Goal: Information Seeking & Learning: Learn about a topic

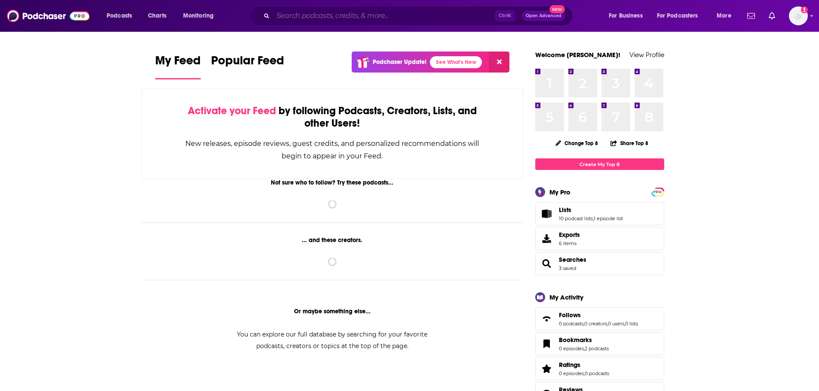
click at [284, 17] on input "Search podcasts, credits, & more..." at bounding box center [384, 16] width 222 height 14
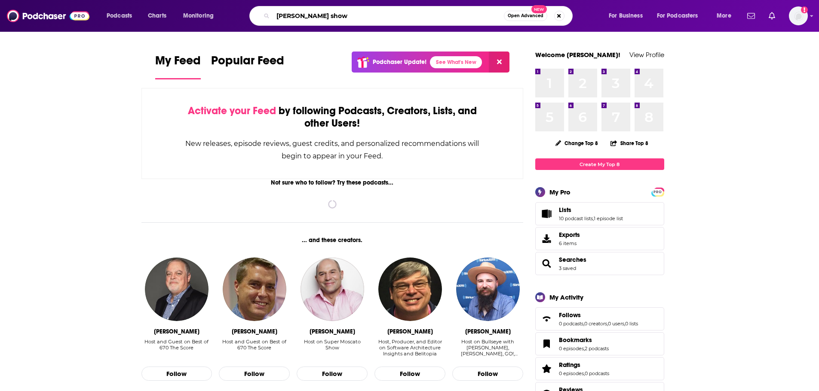
type input "[PERSON_NAME] show"
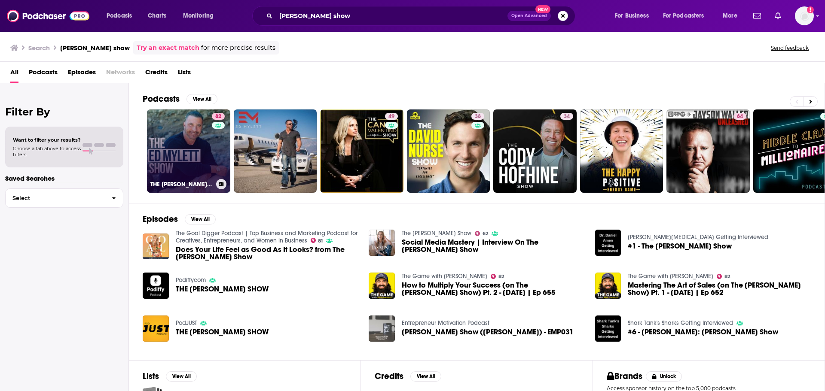
click at [180, 136] on link "82 THE [PERSON_NAME] SHOW" at bounding box center [188, 151] width 83 height 83
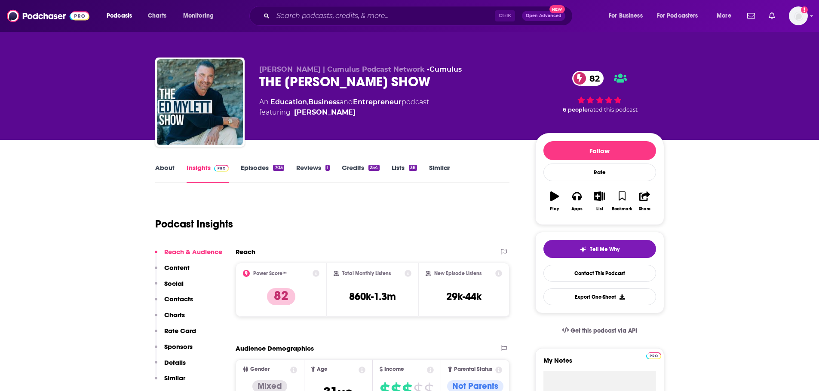
click at [170, 170] on link "About" at bounding box center [164, 174] width 19 height 20
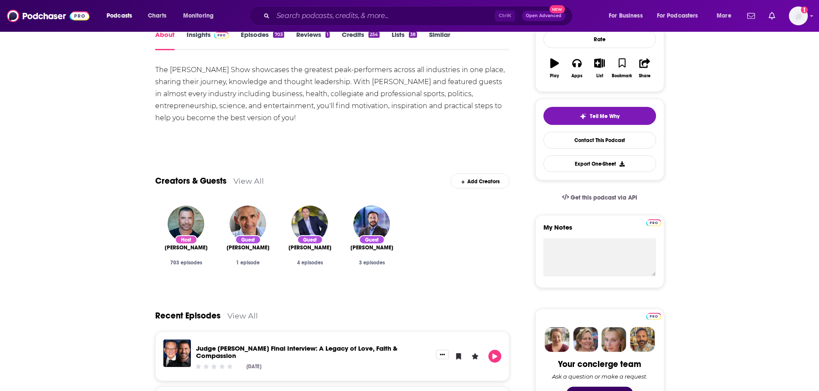
scroll to position [27, 0]
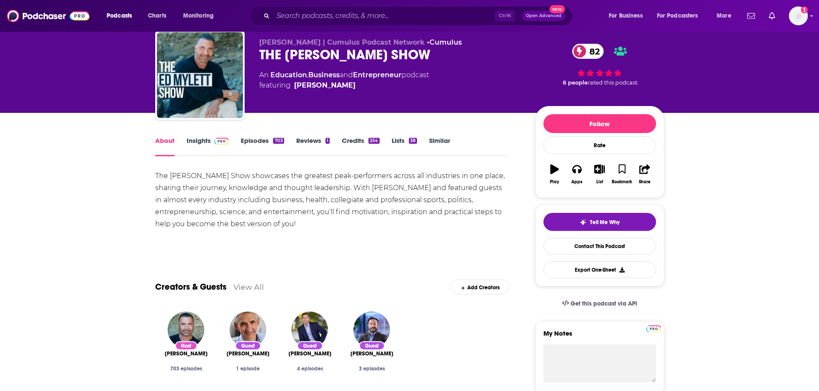
click at [188, 142] on link "Insights" at bounding box center [207, 147] width 43 height 20
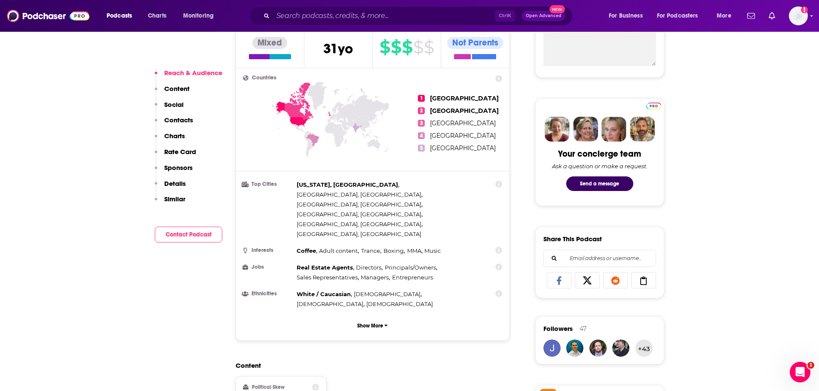
scroll to position [602, 0]
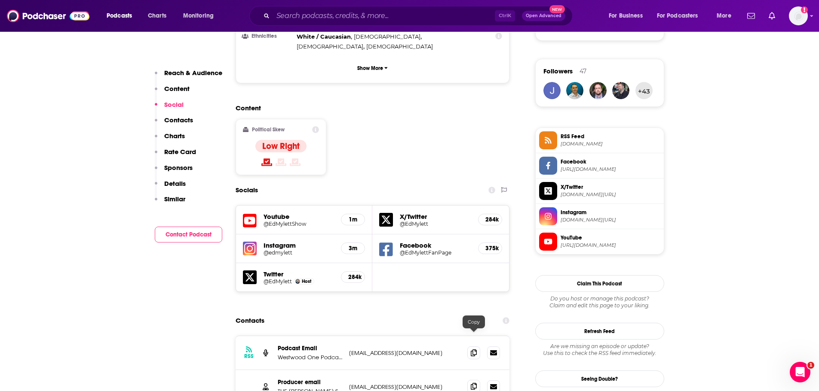
click at [477, 383] on icon at bounding box center [474, 386] width 6 height 7
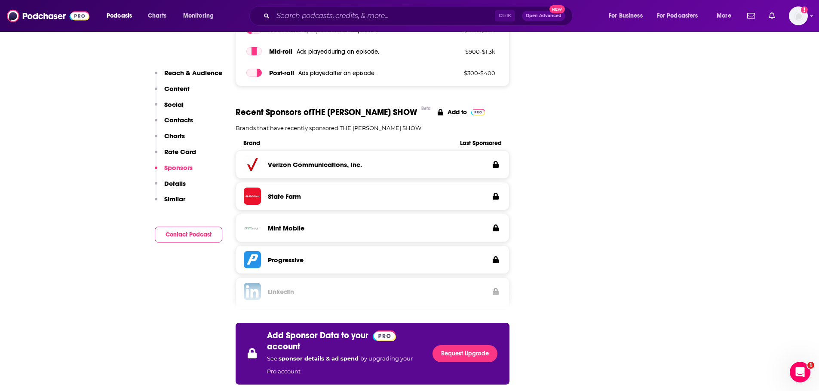
scroll to position [1504, 0]
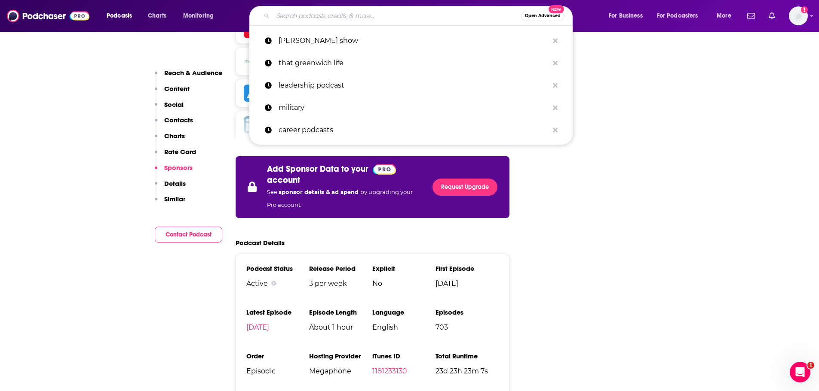
click at [324, 16] on input "Search podcasts, credits, & more..." at bounding box center [397, 16] width 248 height 14
paste input "he School of Greatness with [PERSON_NAME]"
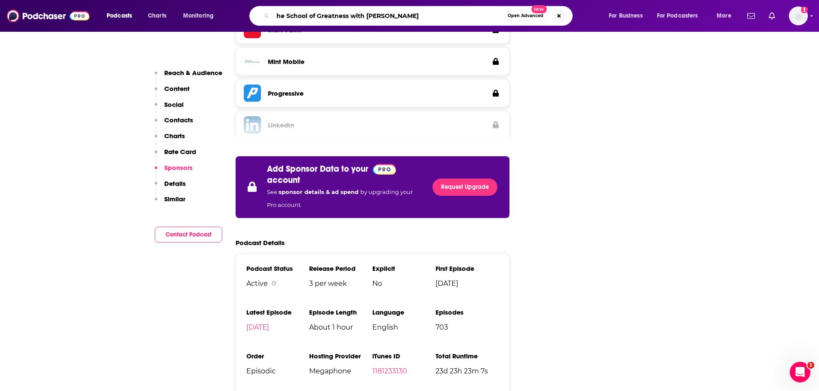
click at [277, 15] on input "he School of Greatness with [PERSON_NAME]" at bounding box center [388, 16] width 231 height 14
type input "the School of Greatness with [PERSON_NAME]"
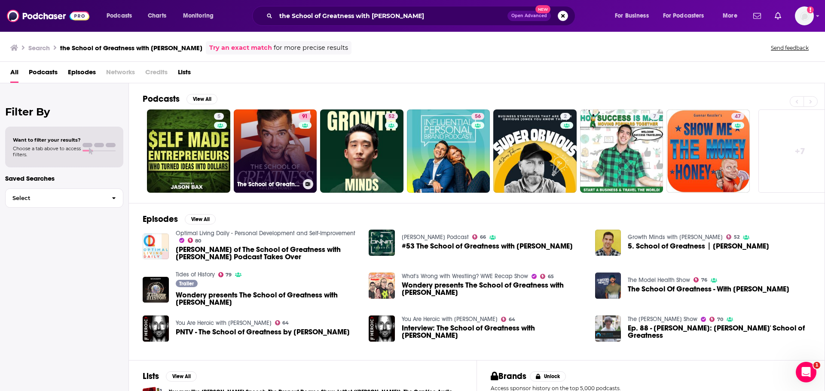
click at [284, 156] on link "91 The School of Greatness" at bounding box center [275, 151] width 83 height 83
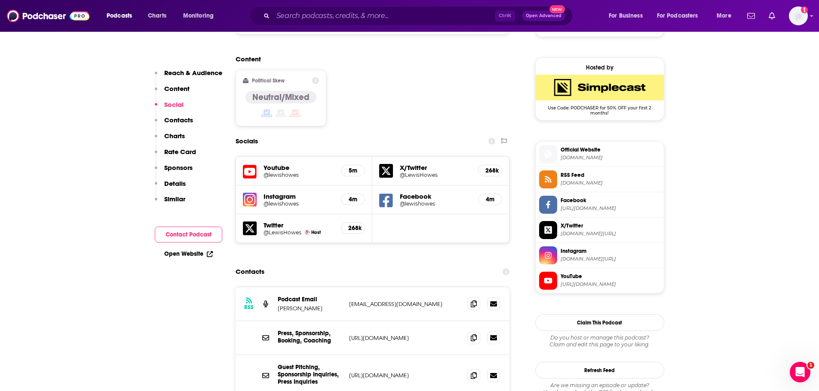
scroll to position [773, 0]
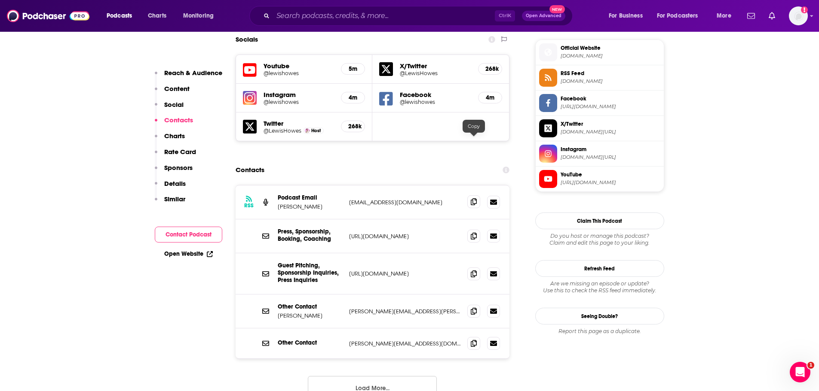
click at [477, 196] on span at bounding box center [473, 202] width 13 height 13
click at [402, 12] on input "Search podcasts, credits, & more..." at bounding box center [384, 16] width 222 height 14
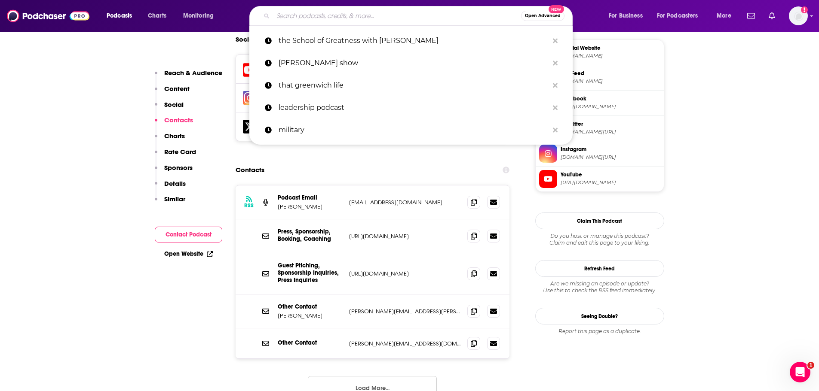
paste input "The [PERSON_NAME] Podcast"
type input "The [PERSON_NAME] Podcast"
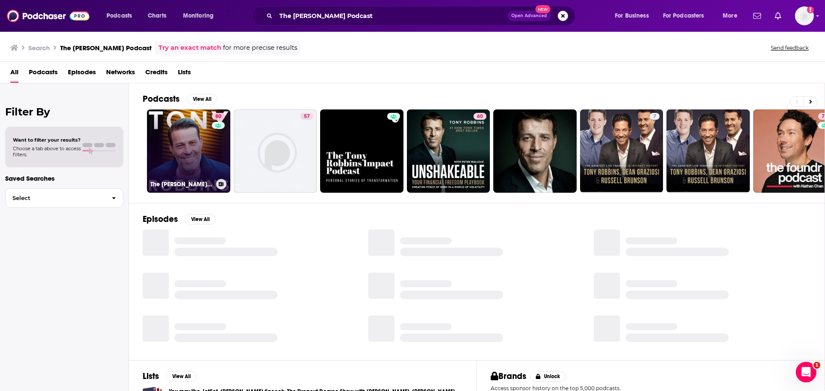
click at [180, 156] on link "80 The [PERSON_NAME] Podcast" at bounding box center [188, 151] width 83 height 83
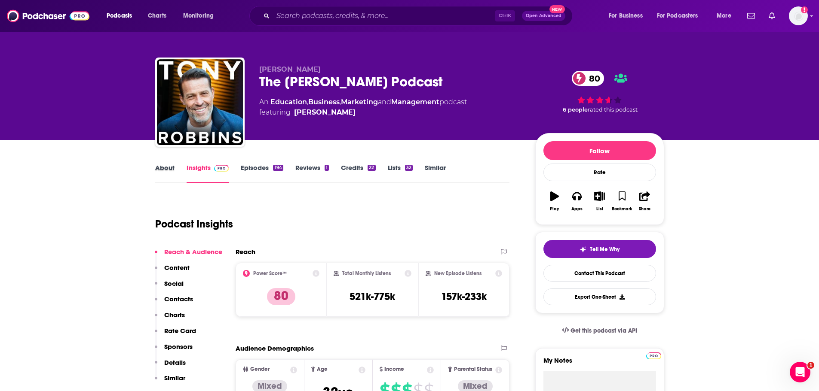
click at [174, 174] on div "About" at bounding box center [170, 174] width 31 height 20
click at [162, 167] on link "About" at bounding box center [164, 174] width 19 height 20
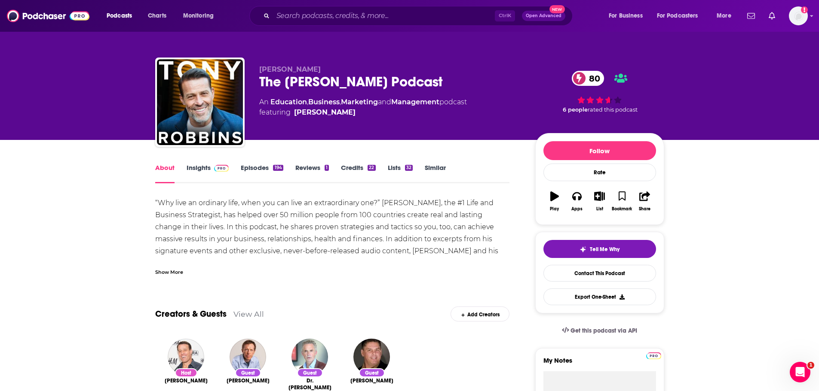
click at [198, 170] on link "Insights" at bounding box center [207, 174] width 43 height 20
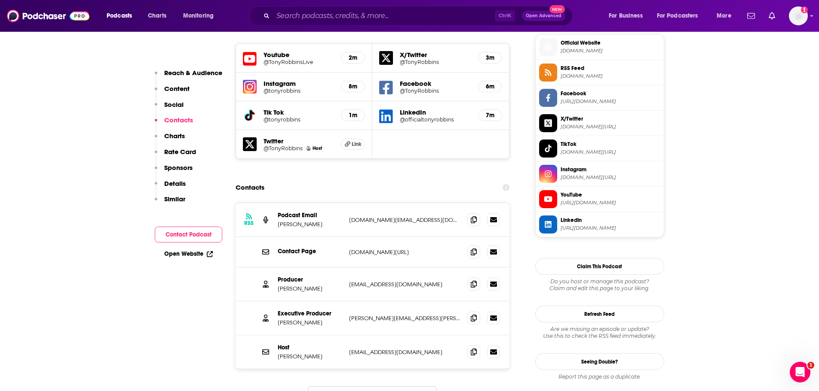
scroll to position [859, 0]
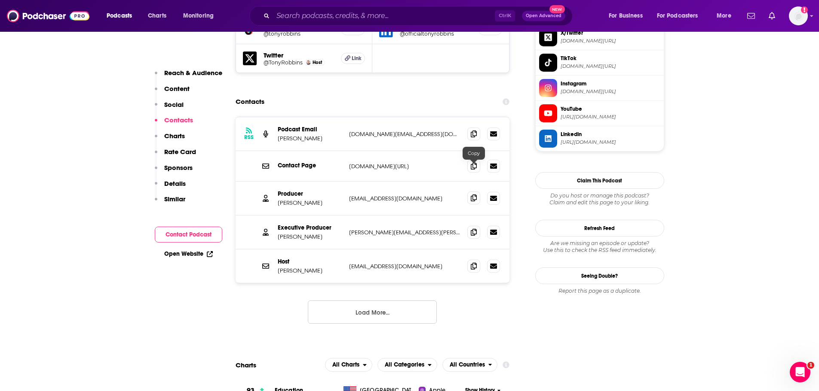
click at [473, 195] on icon at bounding box center [474, 198] width 6 height 7
click at [473, 229] on icon at bounding box center [474, 232] width 6 height 7
click at [312, 8] on div "Ctrl K Open Advanced New" at bounding box center [410, 16] width 323 height 20
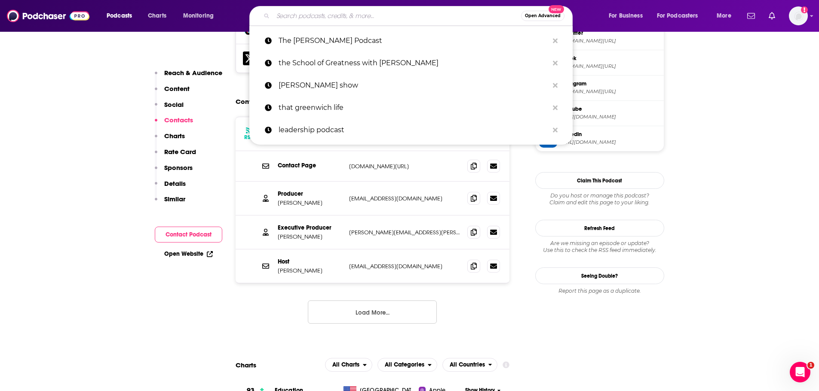
click at [317, 15] on input "Search podcasts, credits, & more..." at bounding box center [397, 16] width 248 height 14
paste input "Masters of Scale"
type input "Masters of Scale"
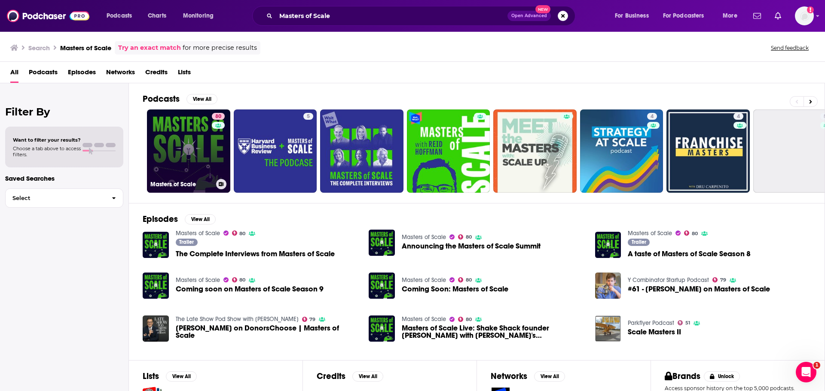
click at [191, 135] on link "80 Masters of Scale" at bounding box center [188, 151] width 83 height 83
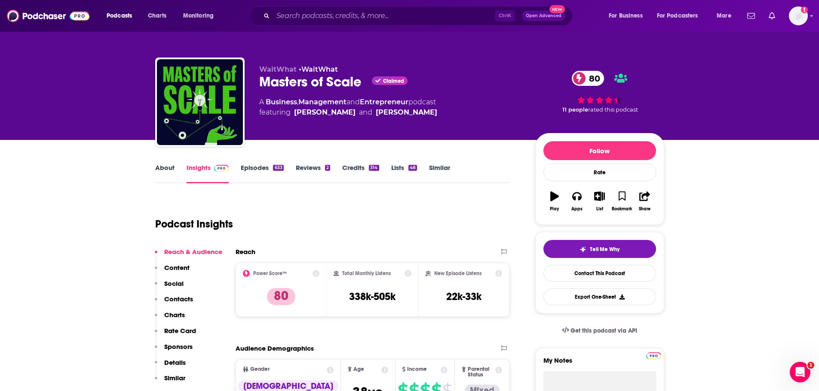
click at [167, 168] on link "About" at bounding box center [164, 174] width 19 height 20
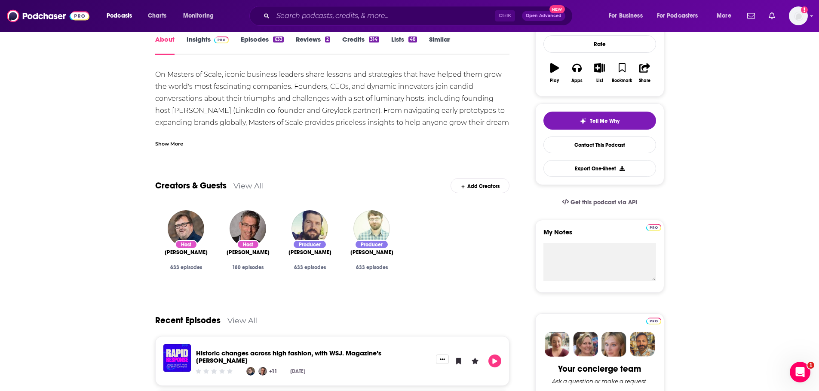
scroll to position [43, 0]
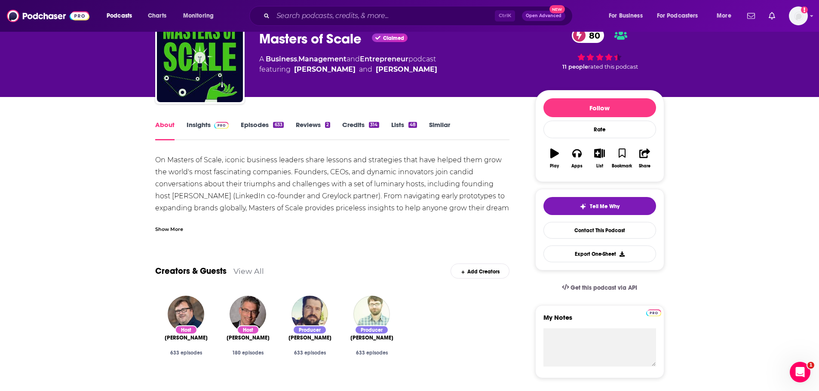
click at [197, 125] on link "Insights" at bounding box center [207, 131] width 43 height 20
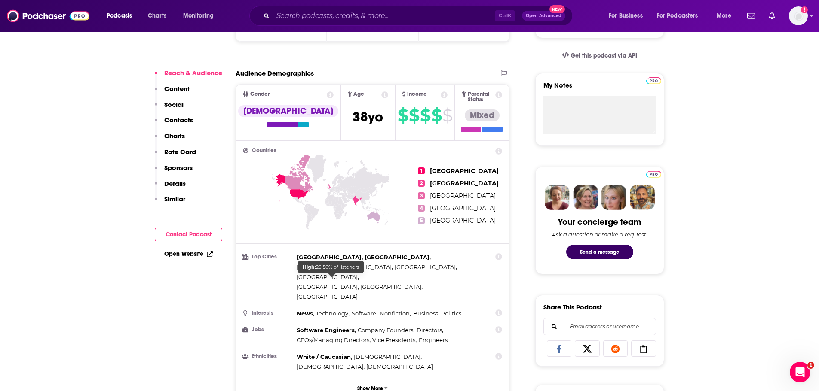
scroll to position [816, 0]
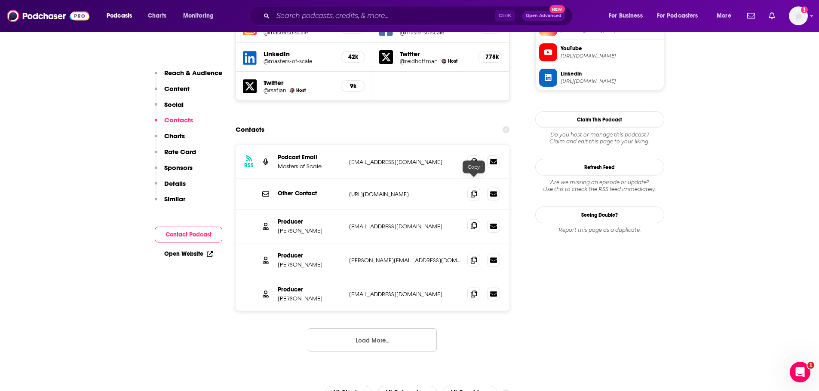
click at [476, 223] on icon at bounding box center [474, 226] width 6 height 7
drag, startPoint x: 476, startPoint y: 214, endPoint x: 501, endPoint y: 218, distance: 25.2
click at [476, 257] on icon at bounding box center [474, 260] width 6 height 7
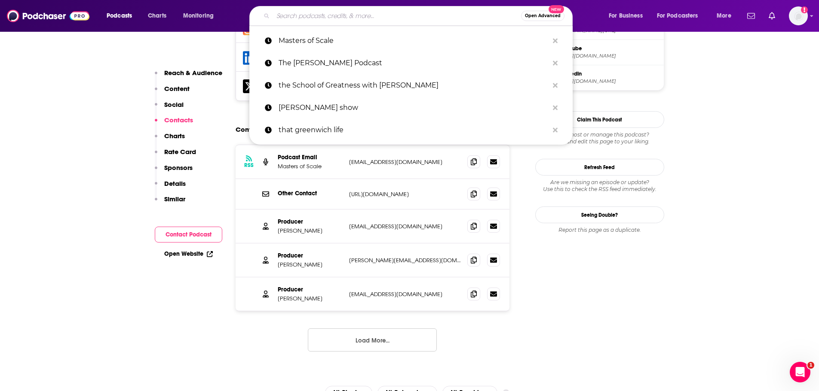
click at [412, 20] on input "Search podcasts, credits, & more..." at bounding box center [397, 16] width 248 height 14
paste input "Goal Digger,"
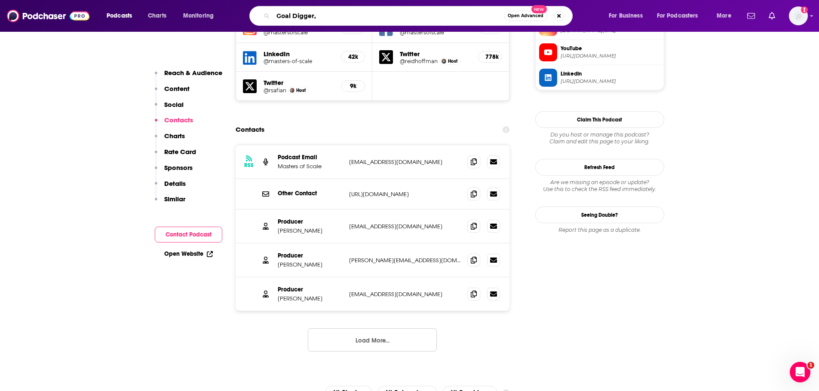
type input "Goal Digger"
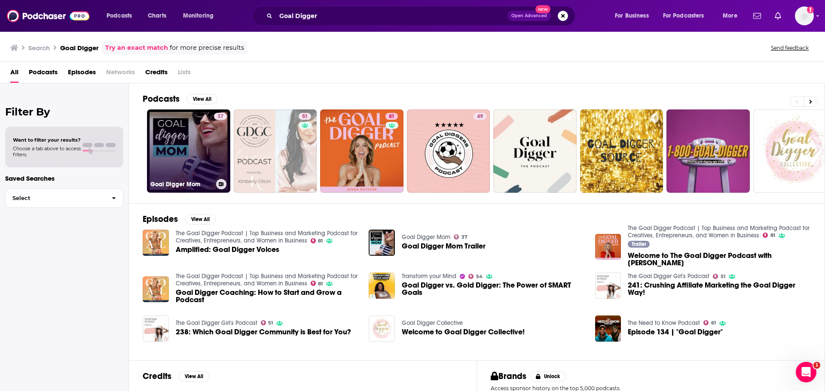
click at [183, 134] on link "37 Goal Digger Mom" at bounding box center [188, 151] width 83 height 83
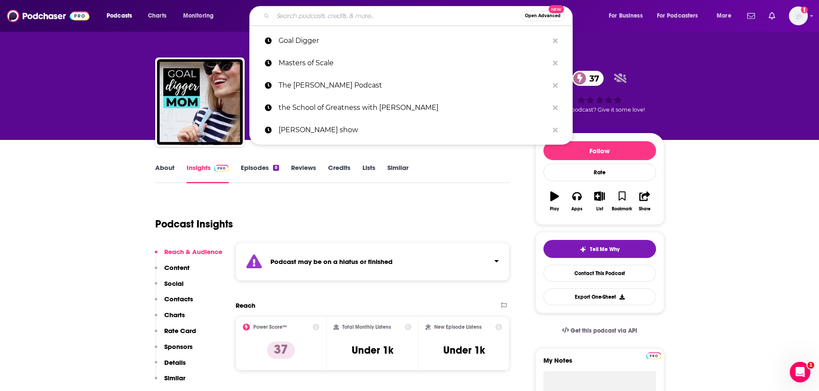
click at [398, 15] on input "Search podcasts, credits, & more..." at bounding box center [397, 16] width 248 height 14
paste input "Goal Digger,"
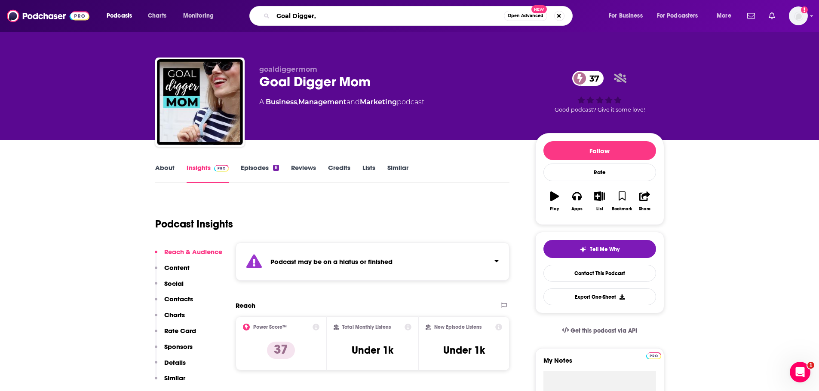
type input "Goal Digger"
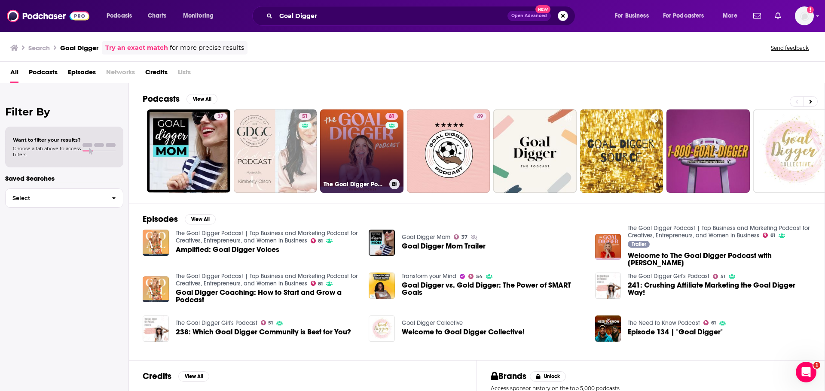
click at [370, 150] on link "81 The Goal Digger Podcast | Top Business and Marketing Podcast for Creatives, …" at bounding box center [361, 151] width 83 height 83
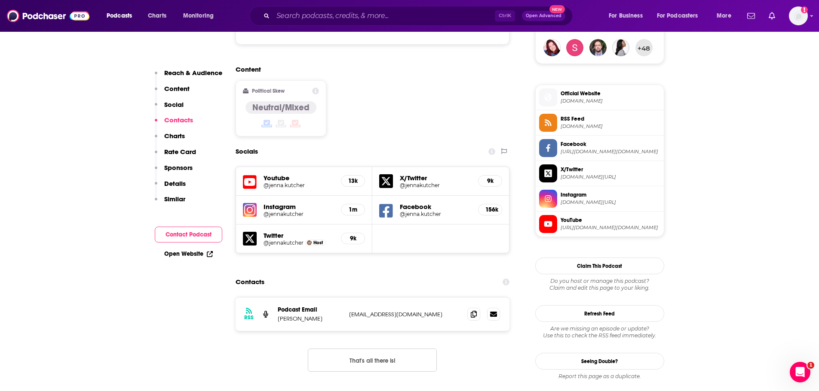
scroll to position [731, 0]
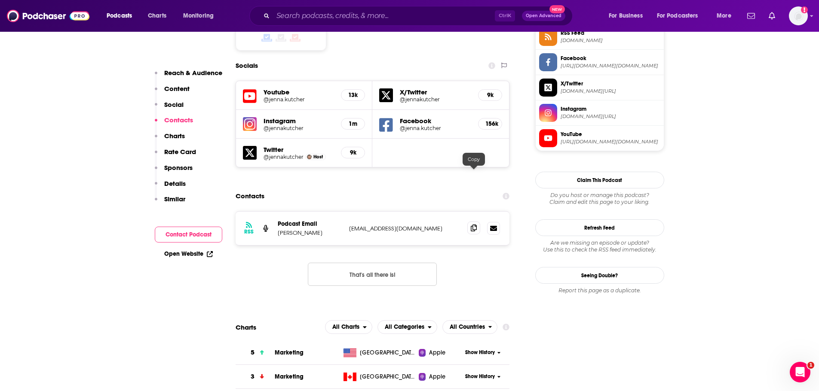
click at [475, 222] on span at bounding box center [473, 228] width 13 height 13
click at [399, 8] on div "Ctrl K Open Advanced New" at bounding box center [410, 16] width 323 height 20
click at [395, 13] on input "Search podcasts, credits, & more..." at bounding box center [384, 16] width 222 height 14
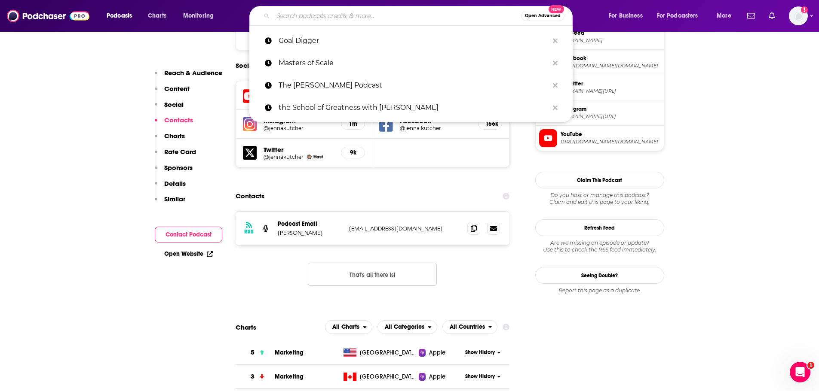
paste input "The Human Upgrade with [PERSON_NAME],"
type input "The Human Upgrade with [PERSON_NAME],"
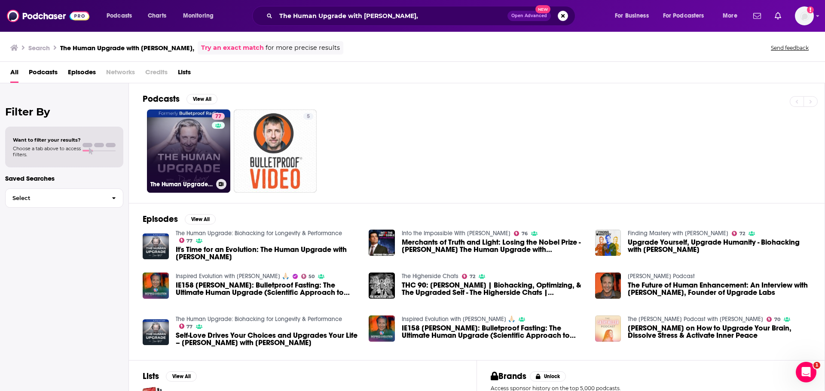
click at [191, 160] on link "77 The Human Upgrade: Biohacking for Longevity & Performance" at bounding box center [188, 151] width 83 height 83
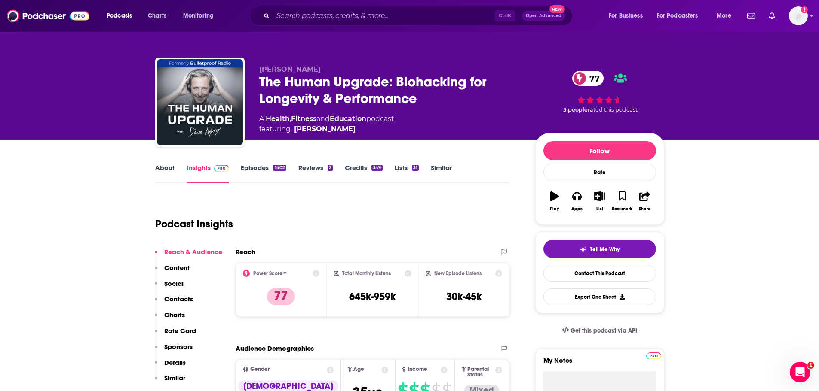
click at [157, 168] on link "About" at bounding box center [164, 174] width 19 height 20
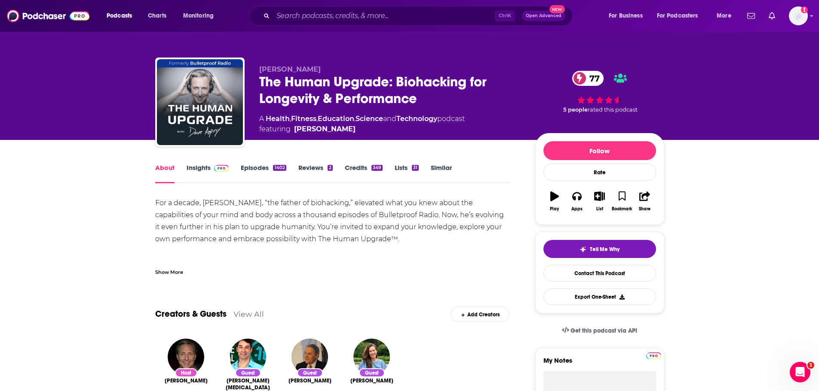
click at [202, 170] on link "Insights" at bounding box center [207, 174] width 43 height 20
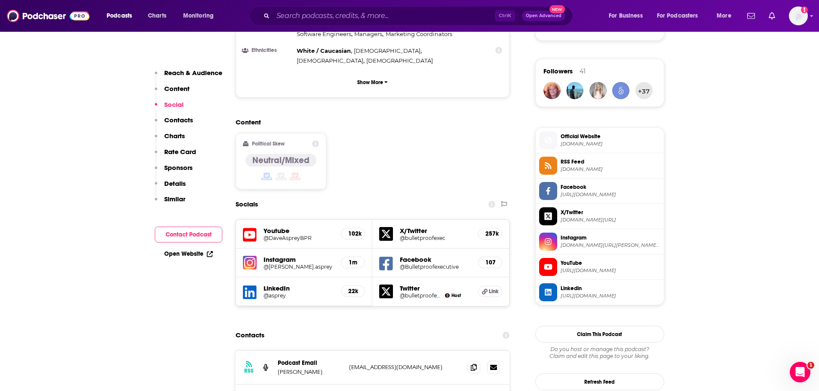
scroll to position [688, 0]
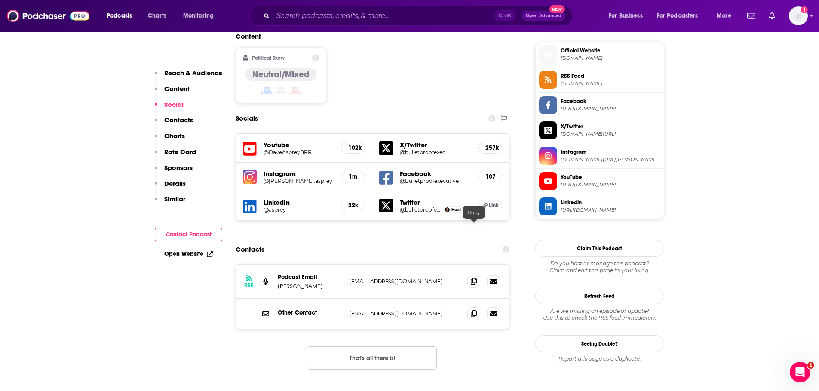
click at [477, 278] on icon at bounding box center [474, 281] width 6 height 7
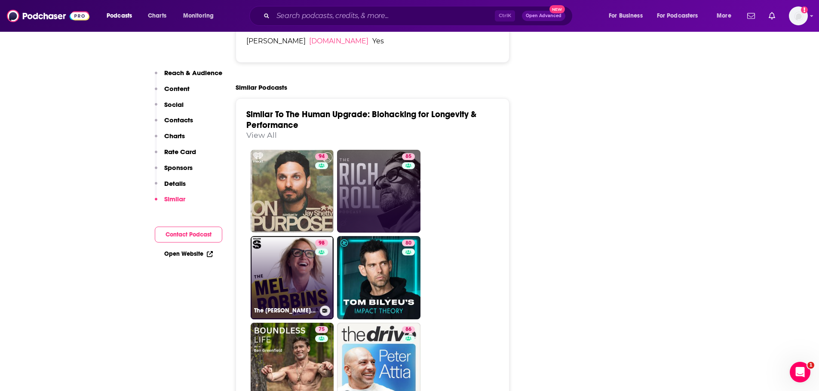
scroll to position [1934, 0]
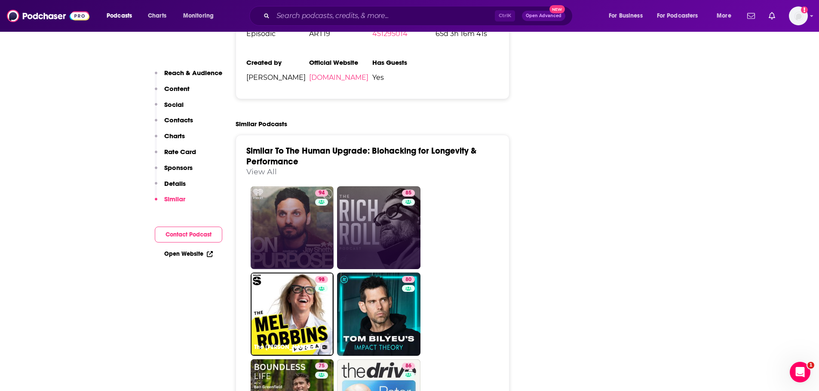
scroll to position [1848, 0]
click at [300, 190] on link "94 On Purpose with [PERSON_NAME]" at bounding box center [292, 227] width 83 height 83
type input "[URL][DOMAIN_NAME][PERSON_NAME]"
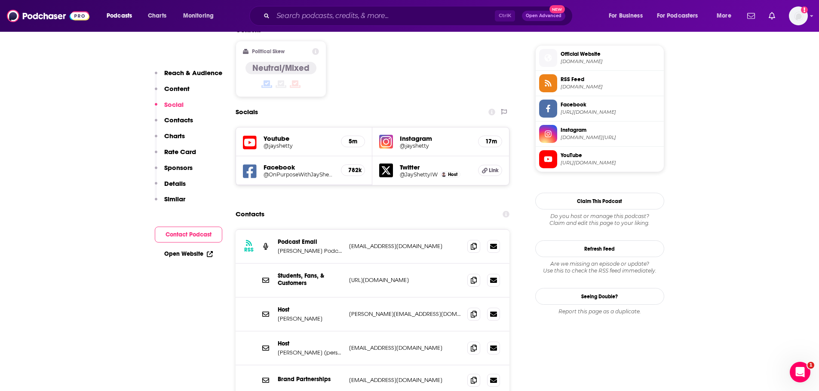
scroll to position [688, 0]
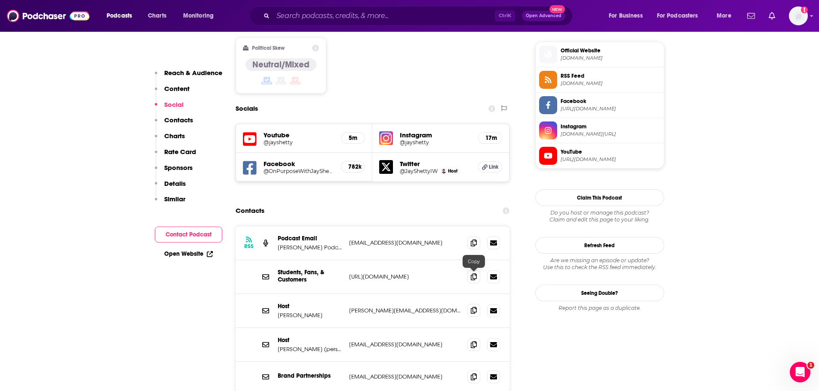
click at [473, 307] on icon at bounding box center [474, 310] width 6 height 7
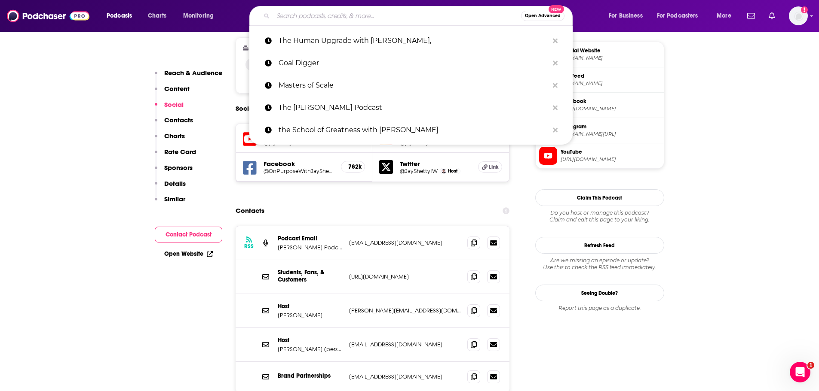
click at [361, 21] on input "Search podcasts, credits, & more..." at bounding box center [397, 16] width 248 height 14
paste input "The Art of Charm"
type input "The Art of Charm"
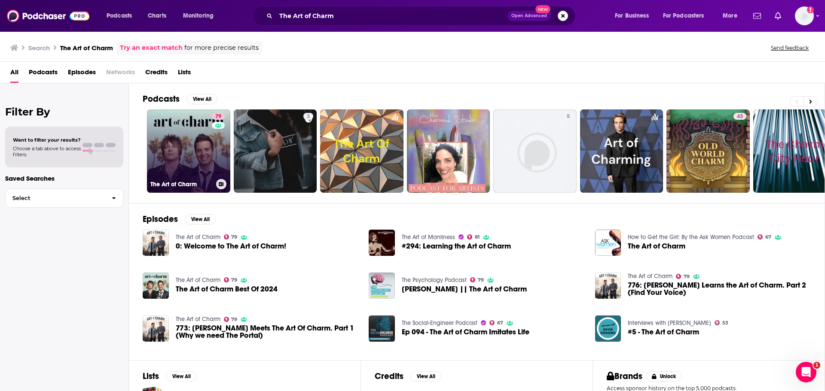
click at [176, 129] on link "79 The Art of Charm" at bounding box center [188, 151] width 83 height 83
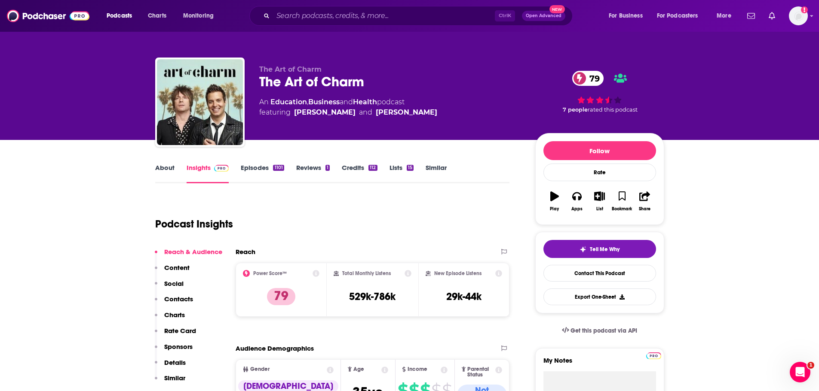
click at [166, 170] on link "About" at bounding box center [164, 174] width 19 height 20
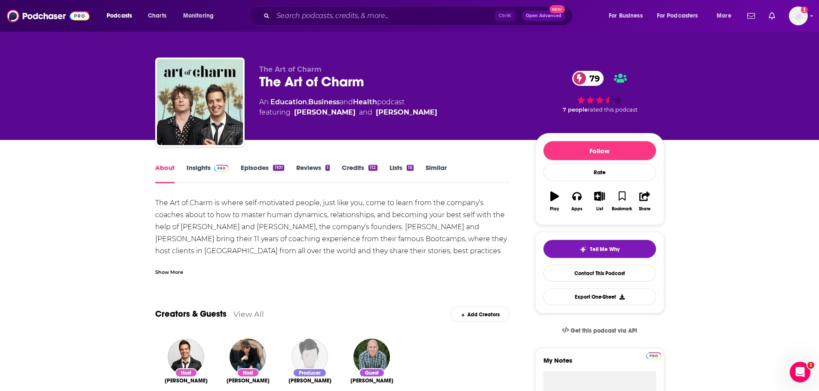
click at [203, 166] on link "Insights" at bounding box center [207, 174] width 43 height 20
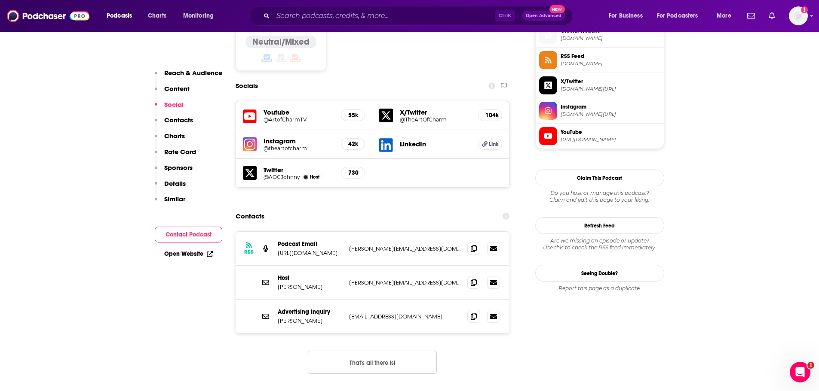
scroll to position [731, 0]
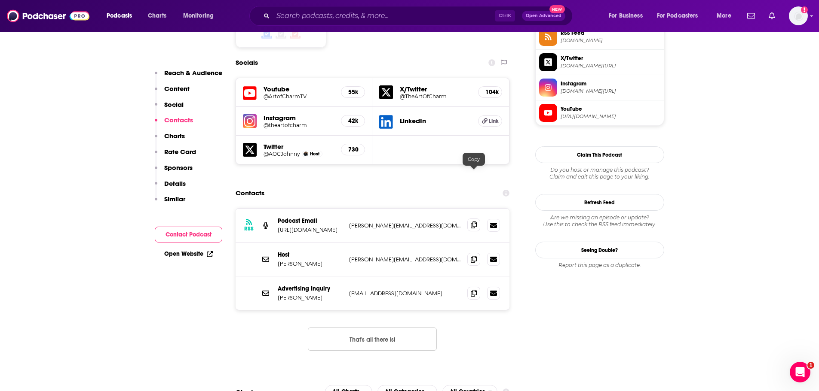
click at [474, 222] on icon at bounding box center [474, 225] width 6 height 7
click at [476, 256] on icon at bounding box center [474, 259] width 6 height 7
click at [362, 13] on input "Search podcasts, credits, & more..." at bounding box center [384, 16] width 222 height 14
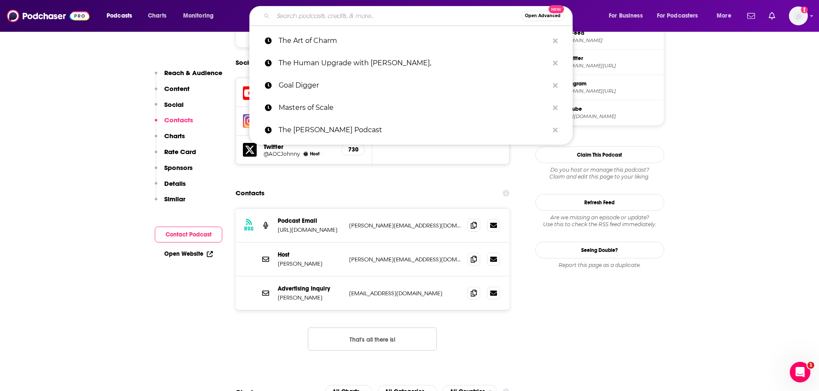
paste input "The GaryVee Audio Experience"
type input "The GaryVee Audio Experience"
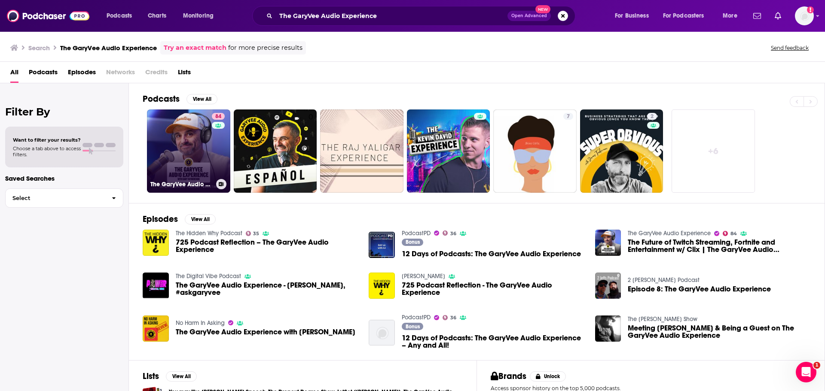
click at [165, 149] on link "84 The GaryVee Audio Experience" at bounding box center [188, 151] width 83 height 83
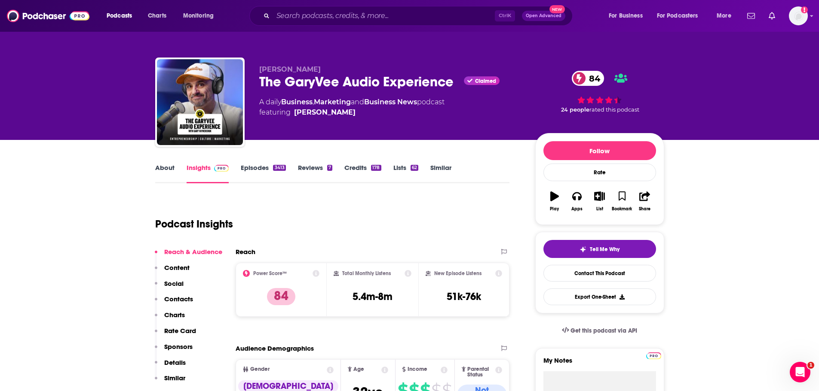
click at [157, 171] on link "About" at bounding box center [164, 174] width 19 height 20
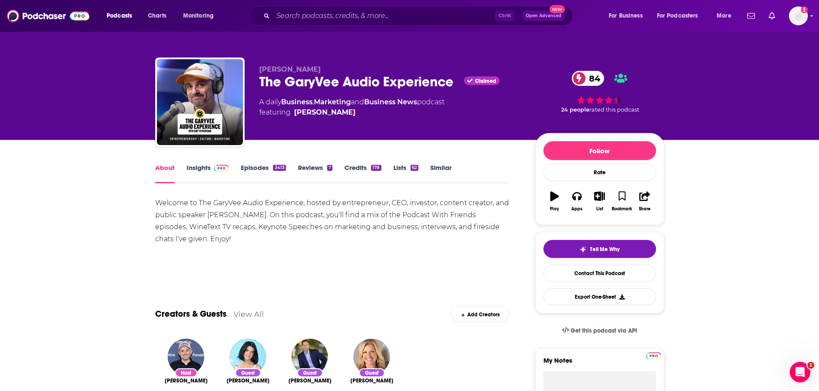
click at [193, 175] on link "Insights" at bounding box center [207, 174] width 43 height 20
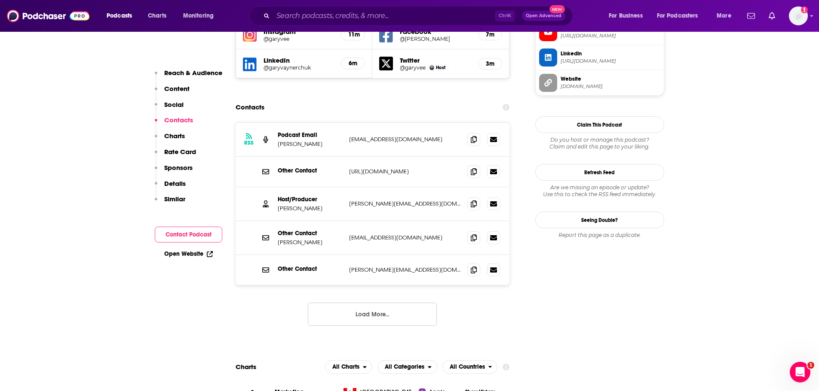
scroll to position [816, 0]
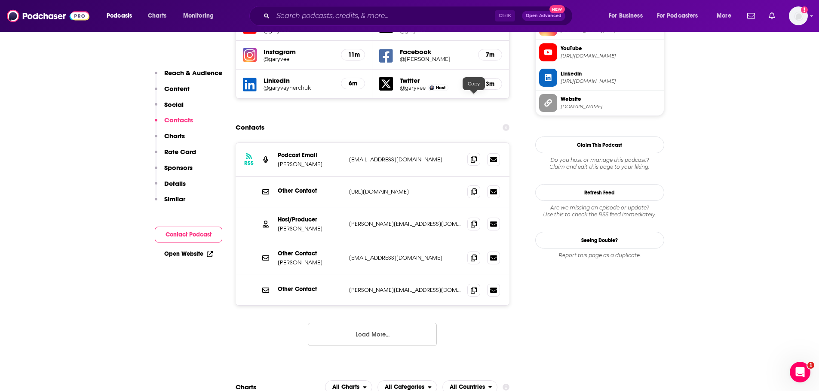
click at [471, 156] on icon at bounding box center [474, 159] width 6 height 7
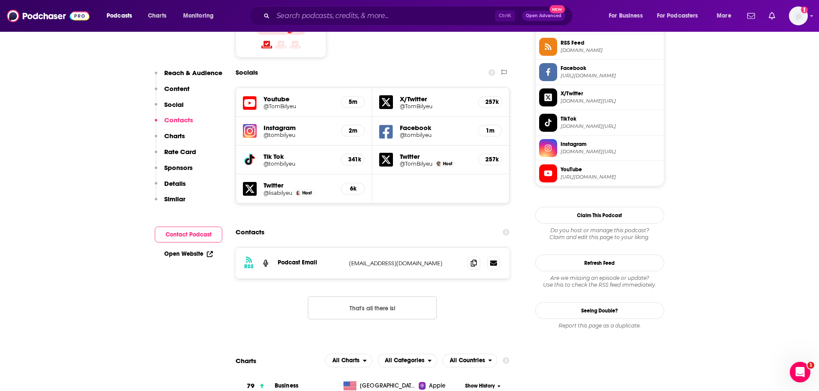
scroll to position [773, 0]
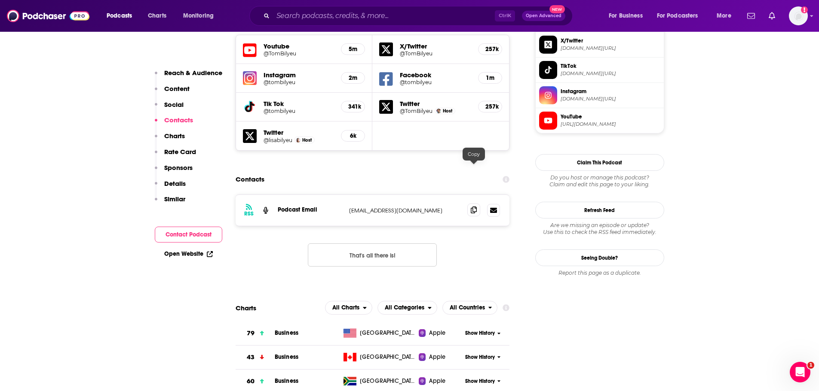
click at [476, 207] on icon at bounding box center [474, 210] width 6 height 7
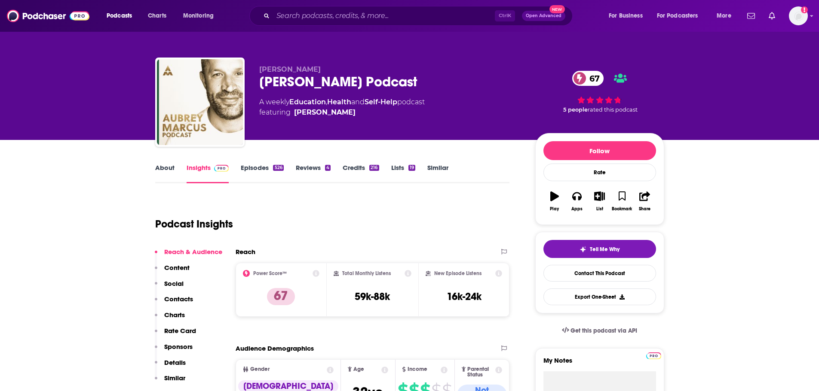
click at [171, 172] on link "About" at bounding box center [164, 174] width 19 height 20
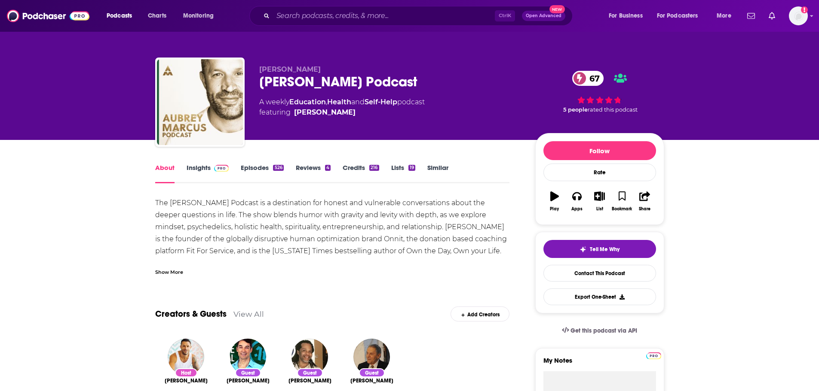
click at [202, 168] on link "Insights" at bounding box center [207, 174] width 43 height 20
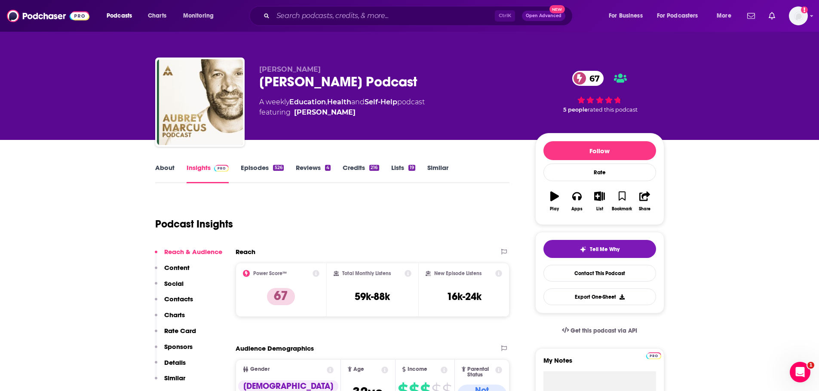
click at [406, 224] on div "Podcast Insights" at bounding box center [329, 219] width 348 height 44
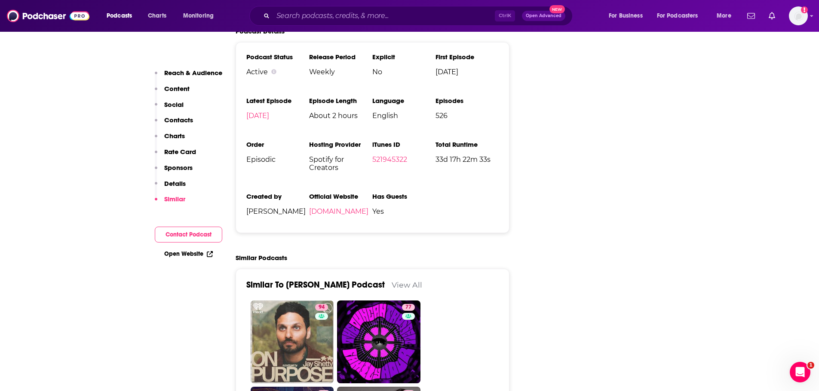
scroll to position [1762, 0]
